Goal: Information Seeking & Learning: Find specific fact

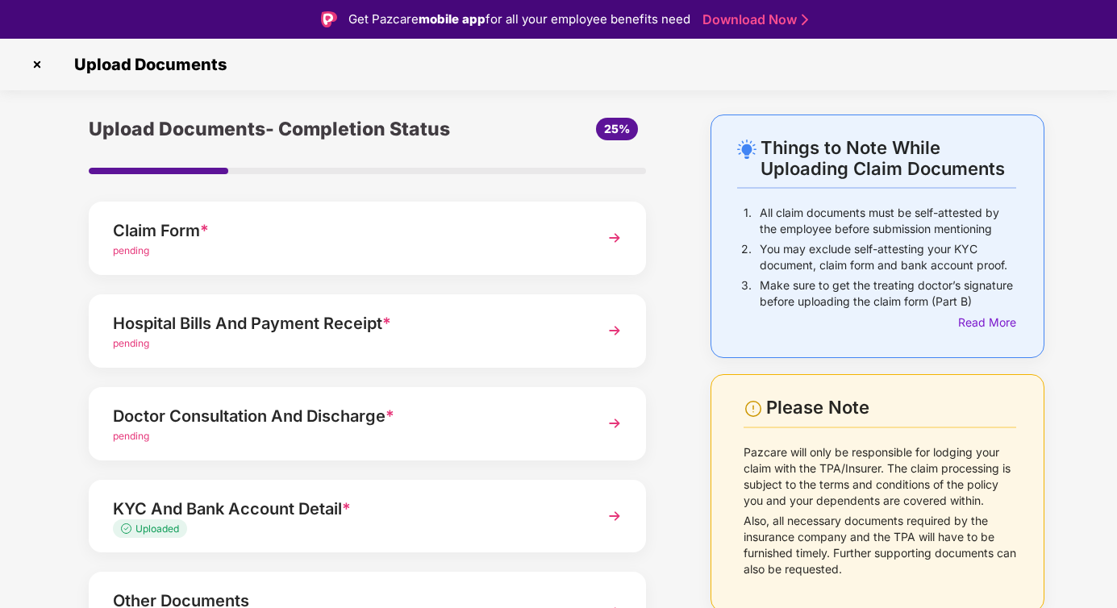
click at [40, 61] on img at bounding box center [37, 65] width 26 height 26
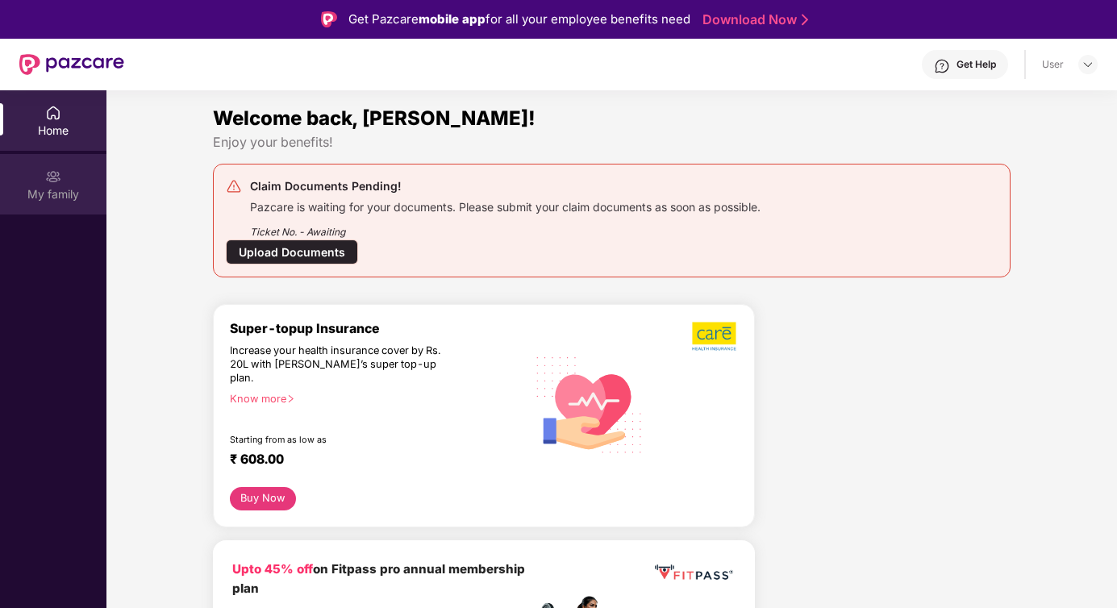
click at [48, 194] on div "My family" at bounding box center [53, 194] width 106 height 16
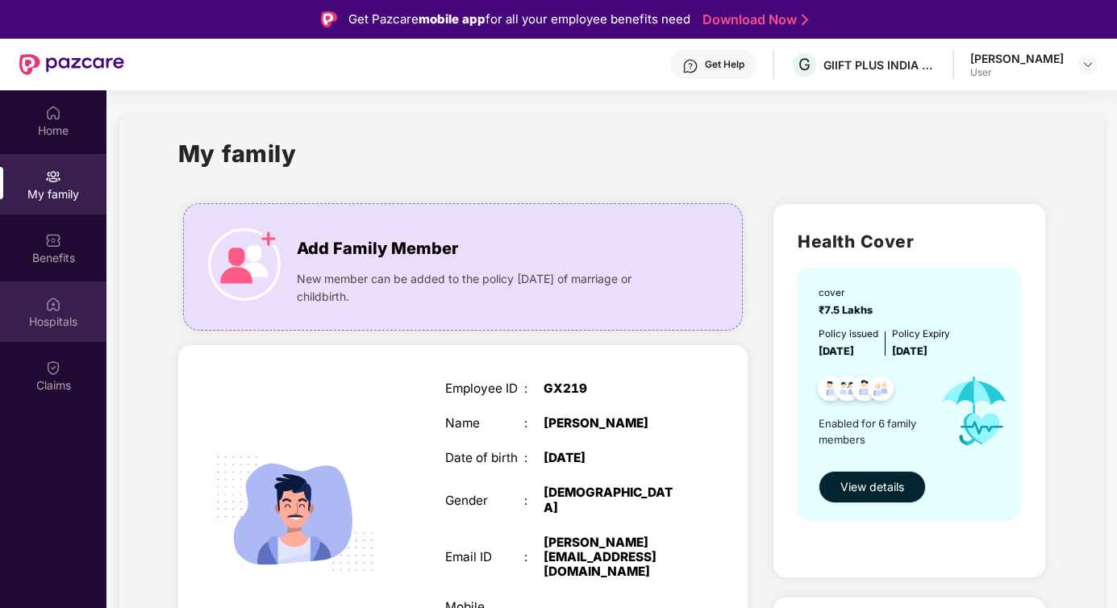
click at [52, 307] on img at bounding box center [53, 304] width 16 height 16
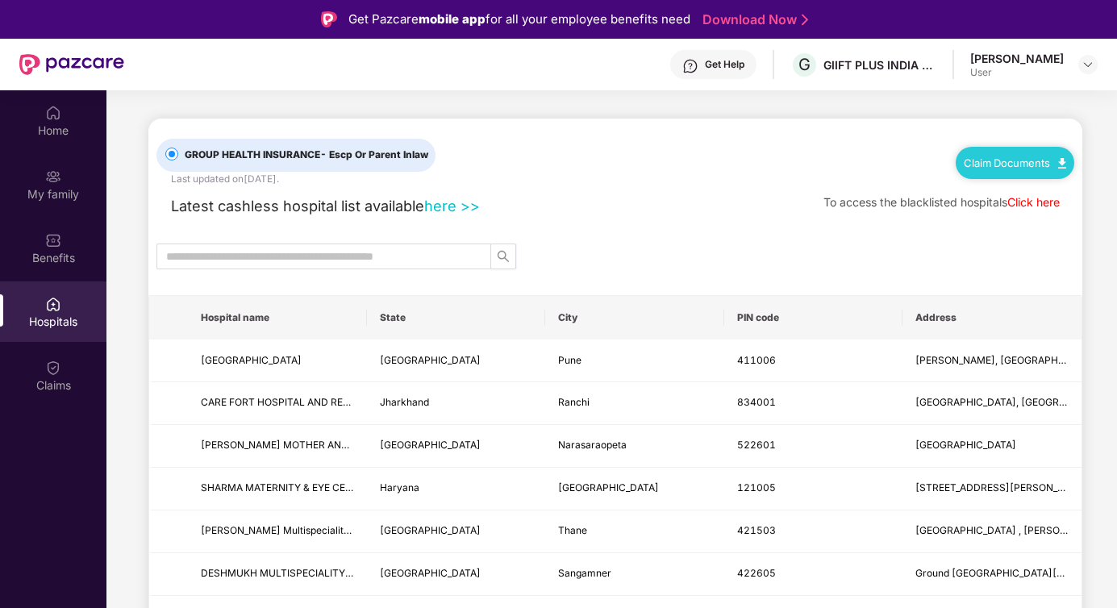
click at [454, 203] on link "here >>" at bounding box center [452, 206] width 56 height 18
click at [429, 260] on input "text" at bounding box center [317, 257] width 303 height 18
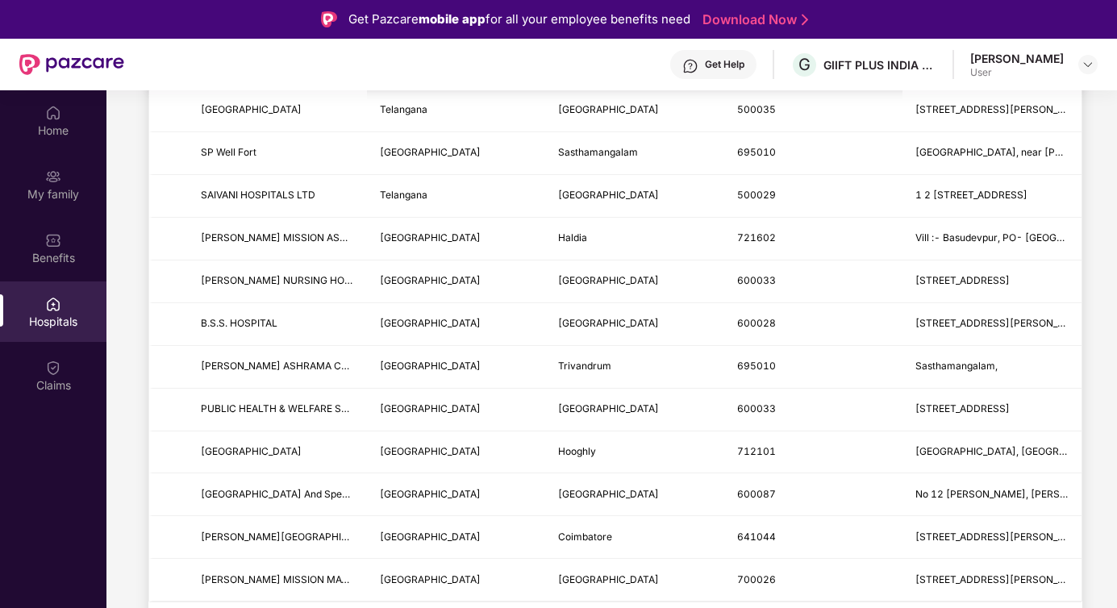
scroll to position [341, 0]
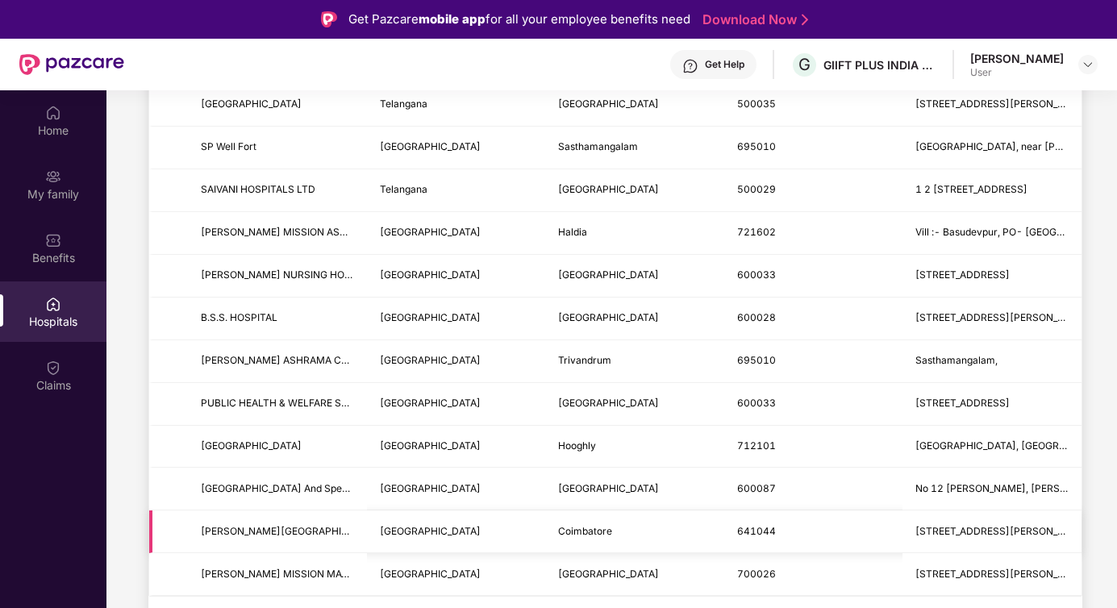
click at [486, 535] on td "[GEOGRAPHIC_DATA]" at bounding box center [456, 532] width 179 height 43
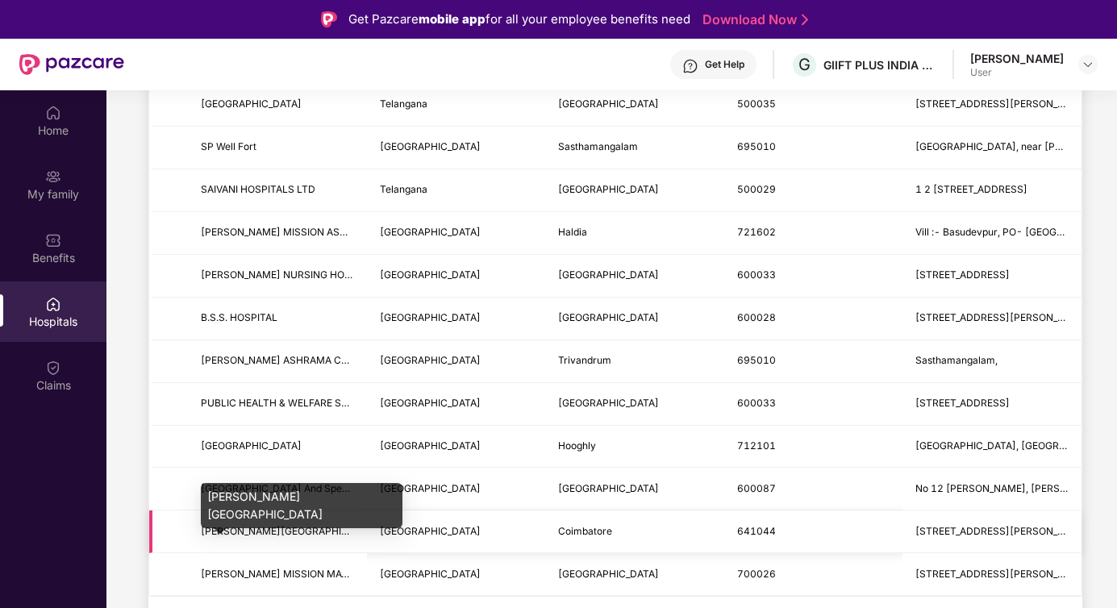
click at [278, 529] on span "[PERSON_NAME][GEOGRAPHIC_DATA]" at bounding box center [291, 531] width 181 height 12
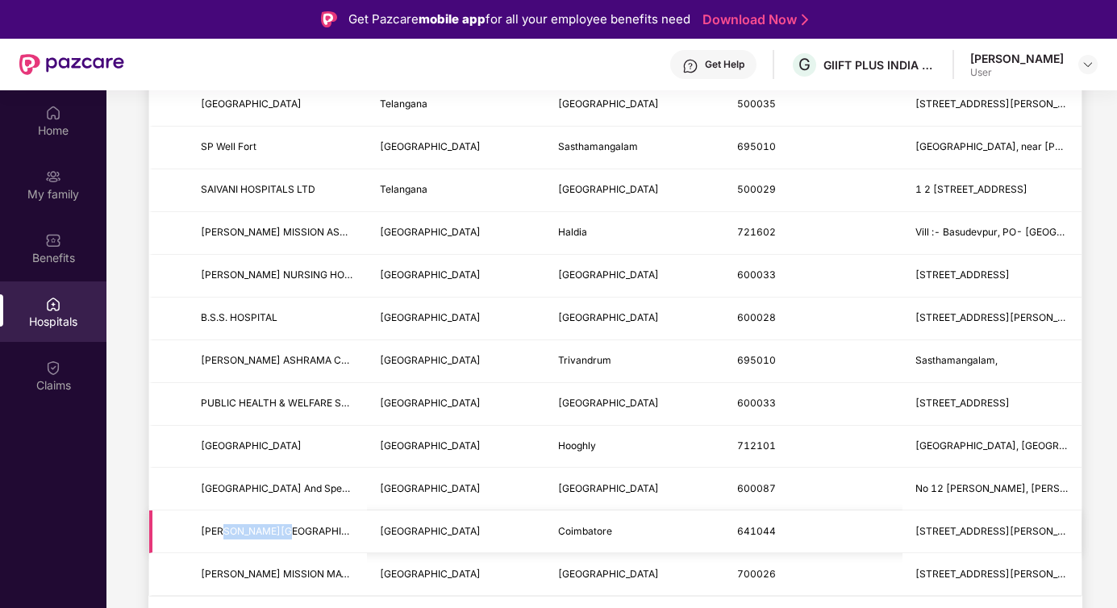
click at [342, 530] on span "[PERSON_NAME][GEOGRAPHIC_DATA]" at bounding box center [277, 531] width 153 height 15
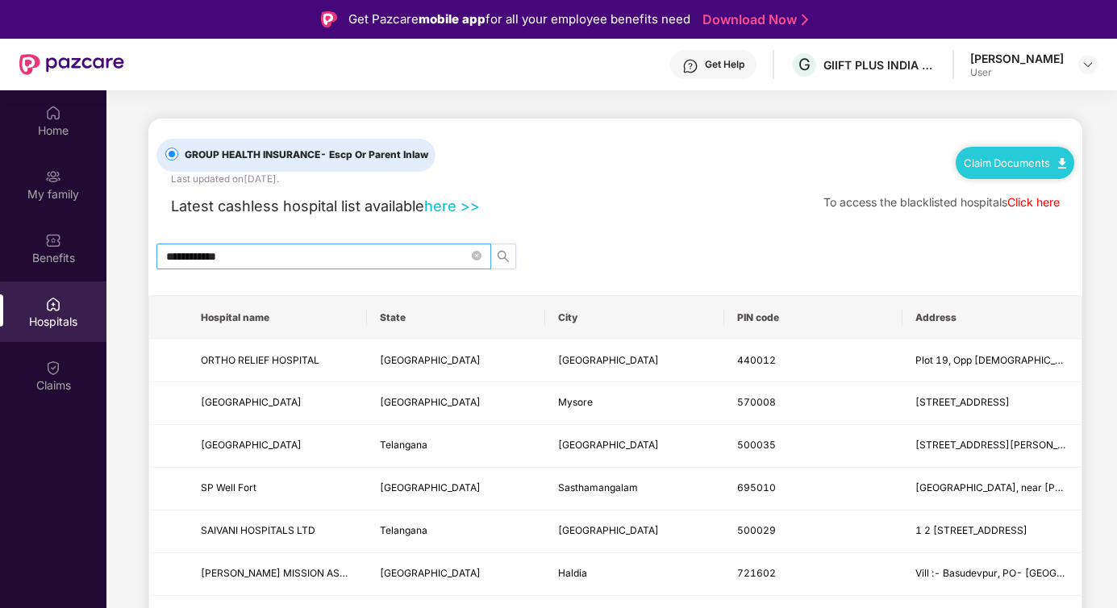
click at [275, 257] on input "**********" at bounding box center [317, 257] width 303 height 18
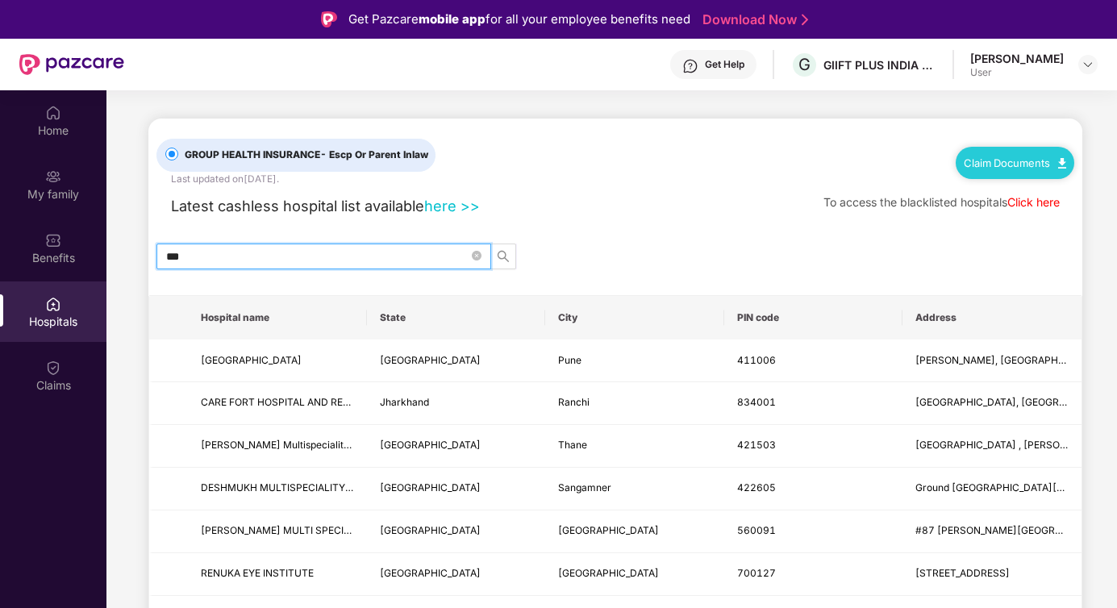
type input "****"
